Goal: Information Seeking & Learning: Learn about a topic

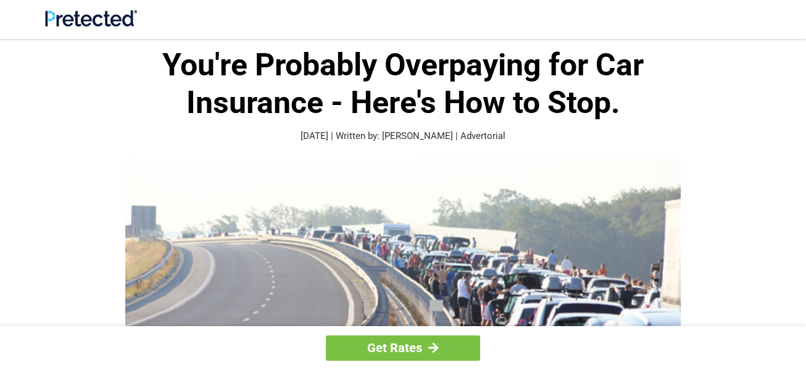
click at [587, 332] on div "Get Rates" at bounding box center [403, 348] width 806 height 44
click at [617, 341] on div "Get Rates" at bounding box center [403, 348] width 806 height 44
click at [621, 337] on div "Get Rates" at bounding box center [403, 348] width 806 height 44
click at [621, 336] on div "Get Rates" at bounding box center [403, 348] width 806 height 44
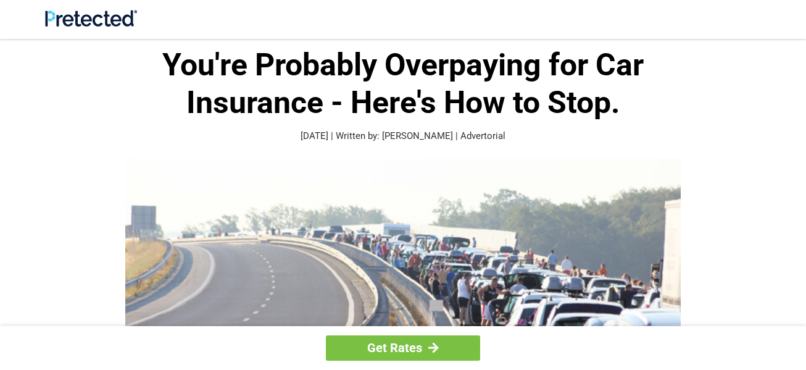
click at [518, 277] on img at bounding box center [403, 303] width 556 height 288
click at [511, 238] on img at bounding box center [403, 303] width 556 height 288
drag, startPoint x: 562, startPoint y: 240, endPoint x: 584, endPoint y: 240, distance: 21.6
click at [562, 240] on img at bounding box center [403, 303] width 556 height 288
click at [584, 240] on img at bounding box center [403, 303] width 556 height 288
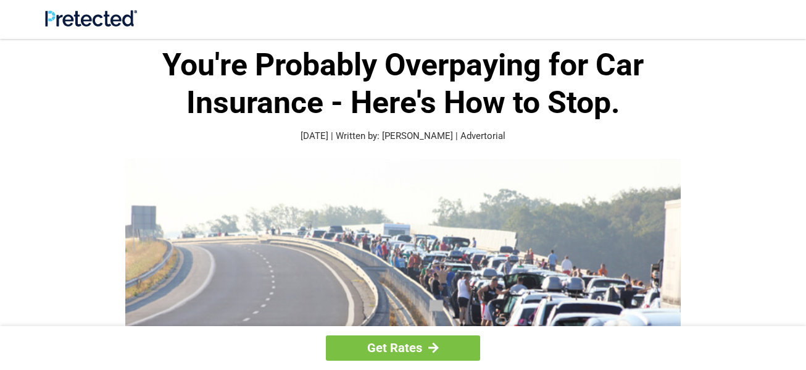
click at [572, 201] on img at bounding box center [403, 303] width 556 height 288
click at [554, 245] on img at bounding box center [403, 303] width 556 height 288
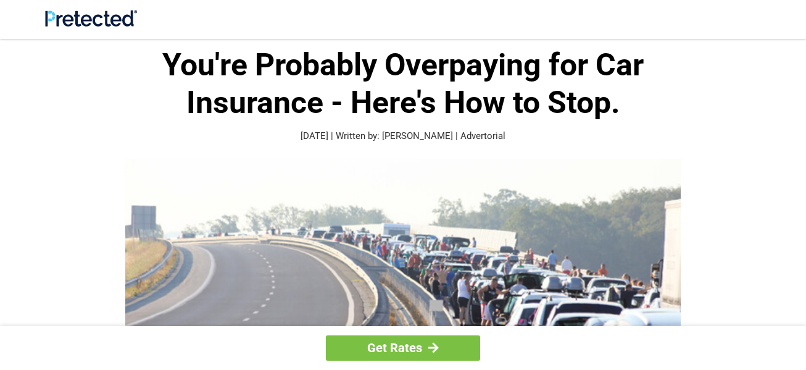
click at [458, 245] on img at bounding box center [403, 303] width 556 height 288
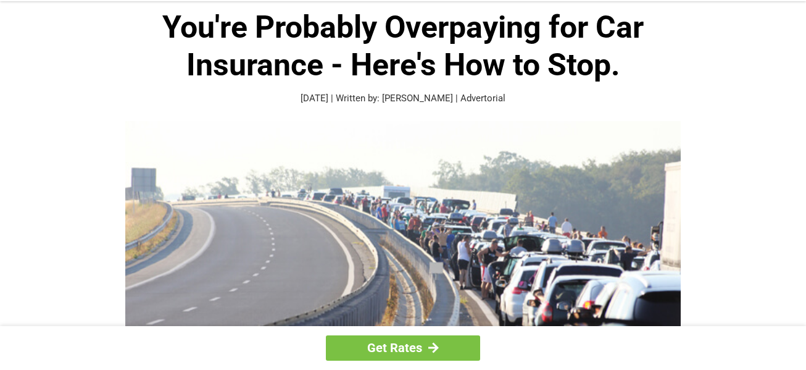
scroll to position [44, 0]
